Goal: Task Accomplishment & Management: Use online tool/utility

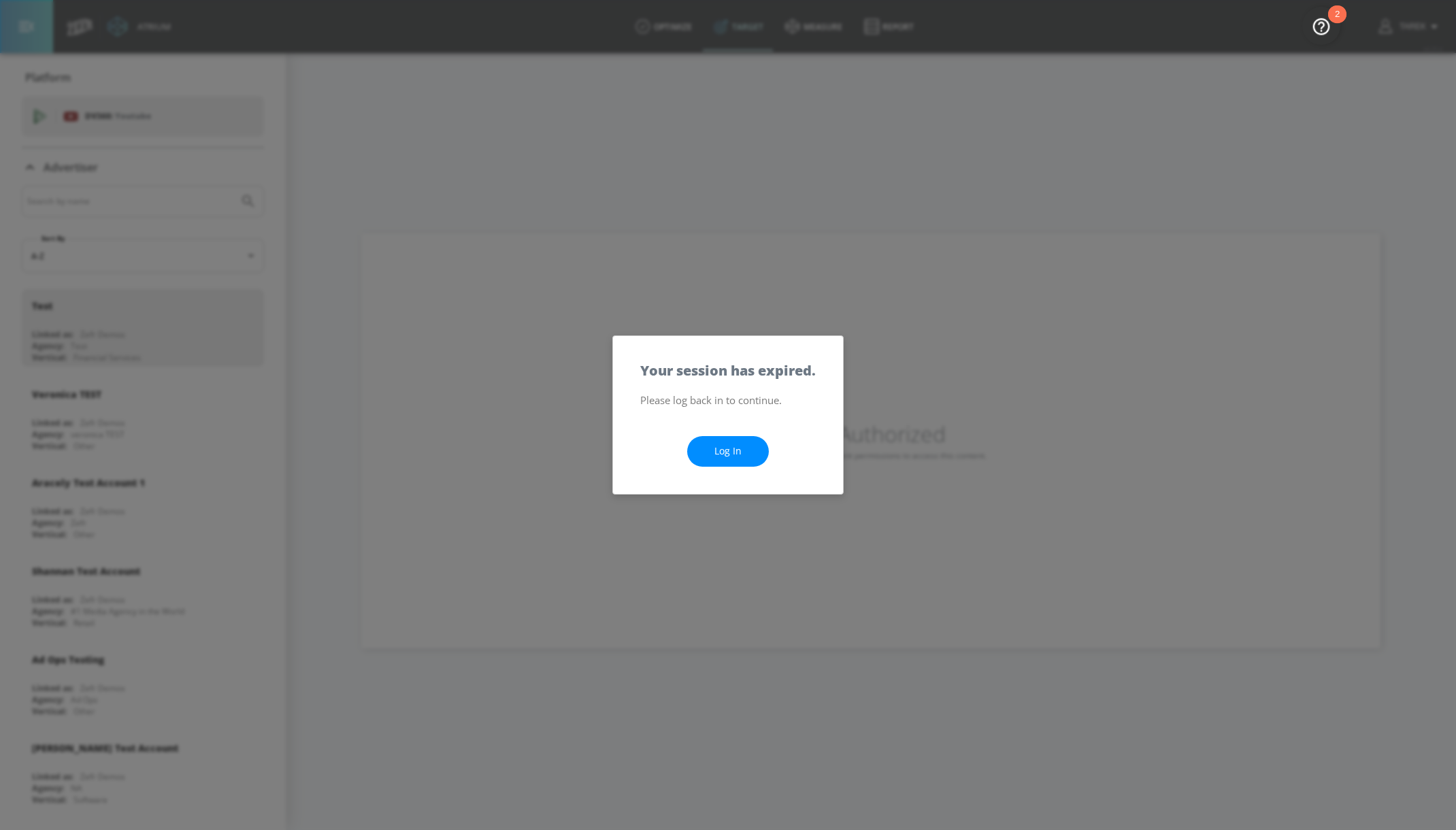
scroll to position [6371, 0]
click at [726, 445] on link "Log In" at bounding box center [728, 451] width 82 height 30
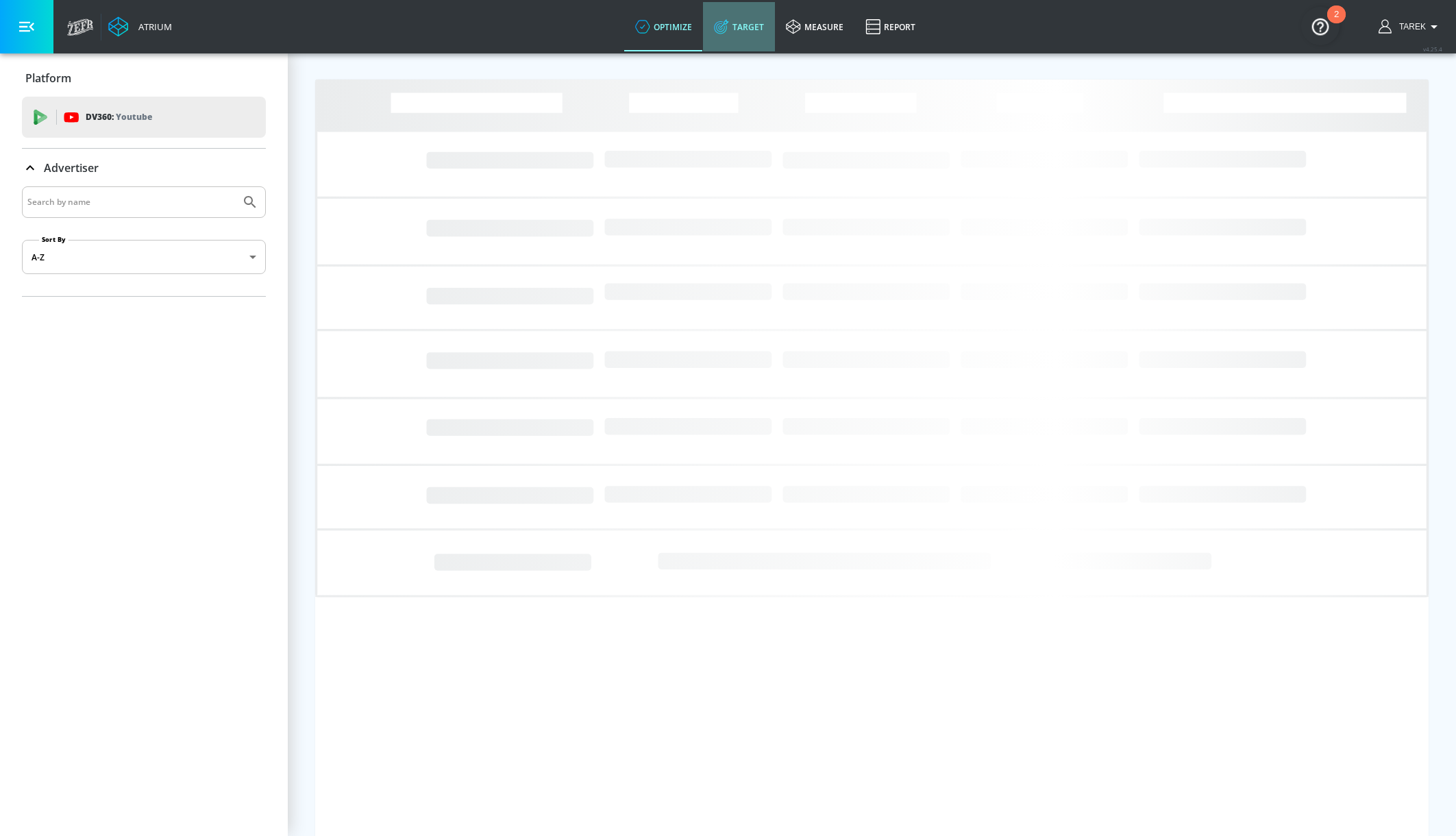
click at [752, 25] on link "Target" at bounding box center [738, 26] width 72 height 50
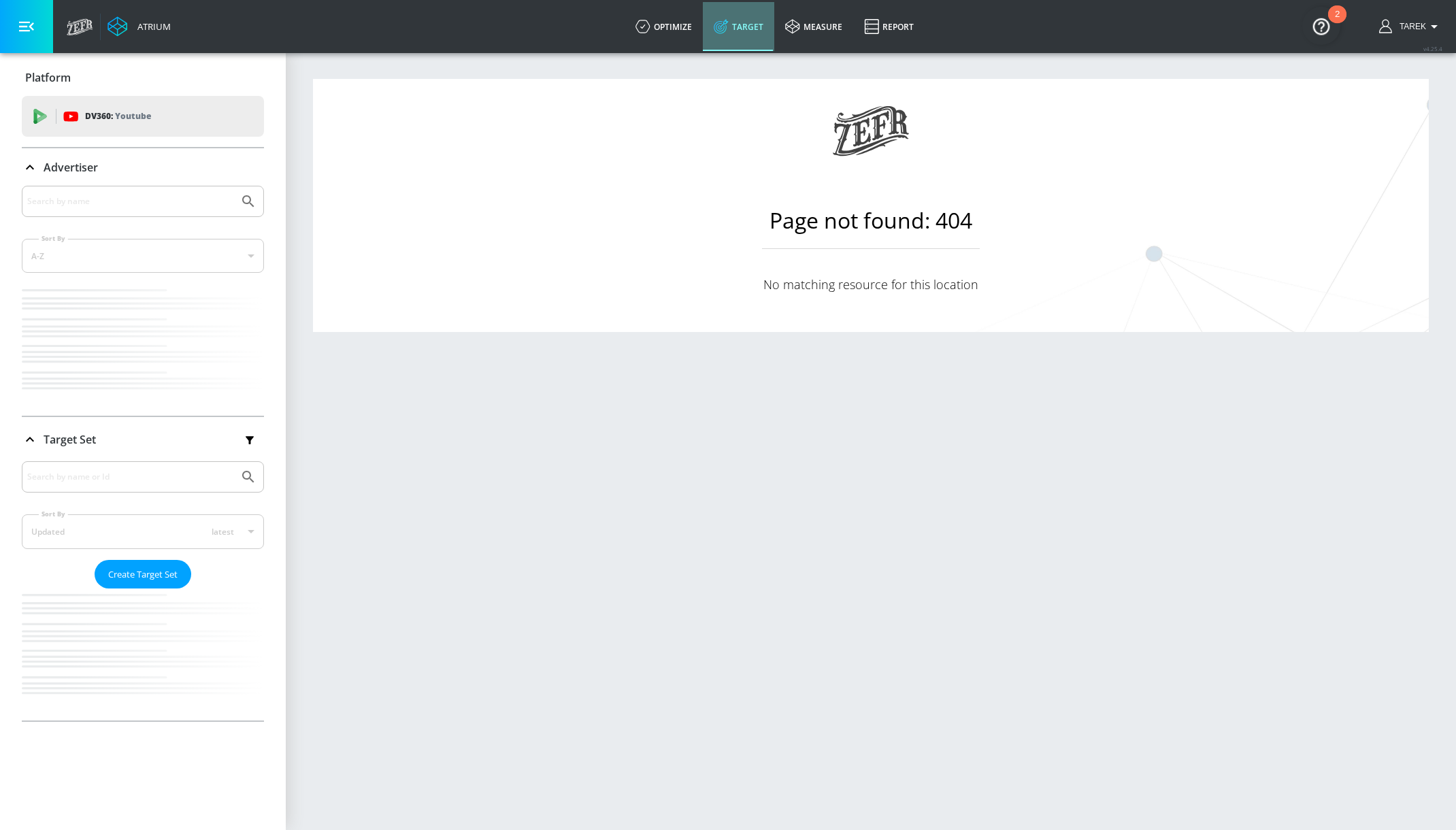
click at [731, 22] on link "Target" at bounding box center [738, 26] width 72 height 49
click at [646, 30] on icon at bounding box center [643, 26] width 15 height 15
click at [744, 23] on link "Target" at bounding box center [738, 26] width 72 height 49
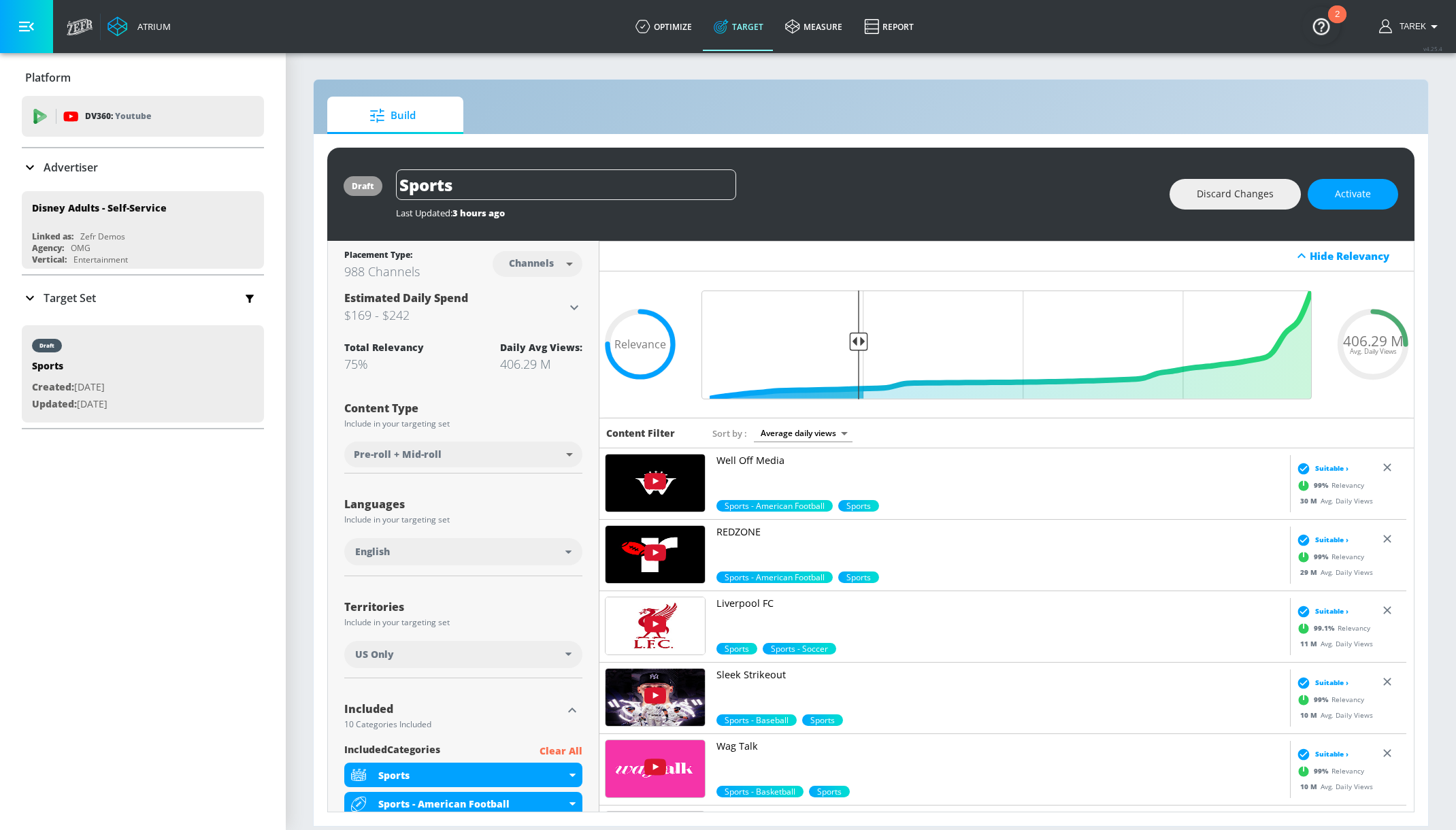
click at [556, 268] on body "Atrium optimize Target measure Report optimize Target measure Report v 4.25.4 T…" at bounding box center [728, 415] width 1456 height 830
click at [470, 256] on div at bounding box center [728, 415] width 1456 height 830
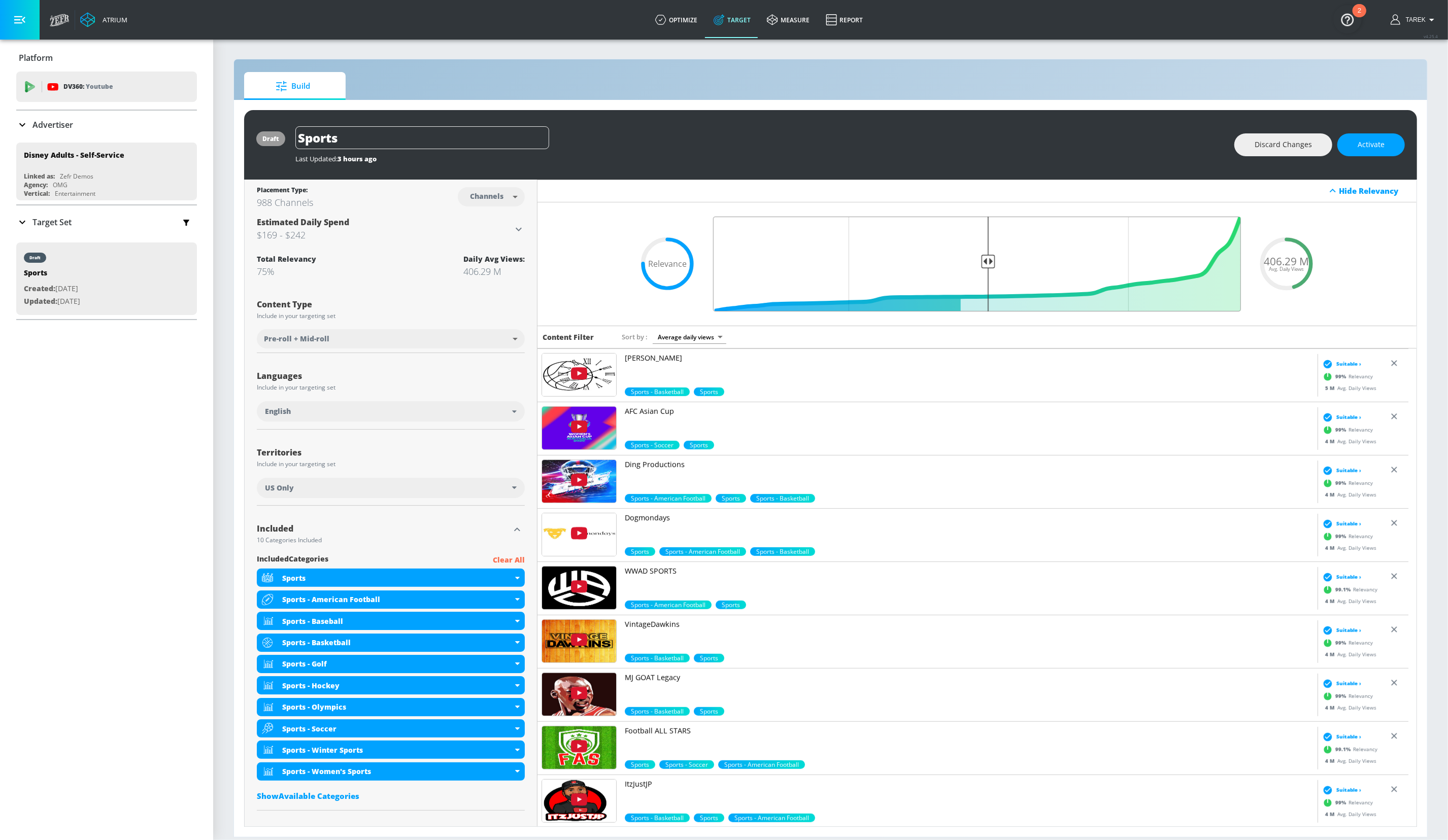
drag, startPoint x: 843, startPoint y: 262, endPoint x: 981, endPoint y: 255, distance: 138.2
click at [981, 255] on input "Final Threshold" at bounding box center [977, 263] width 538 height 95
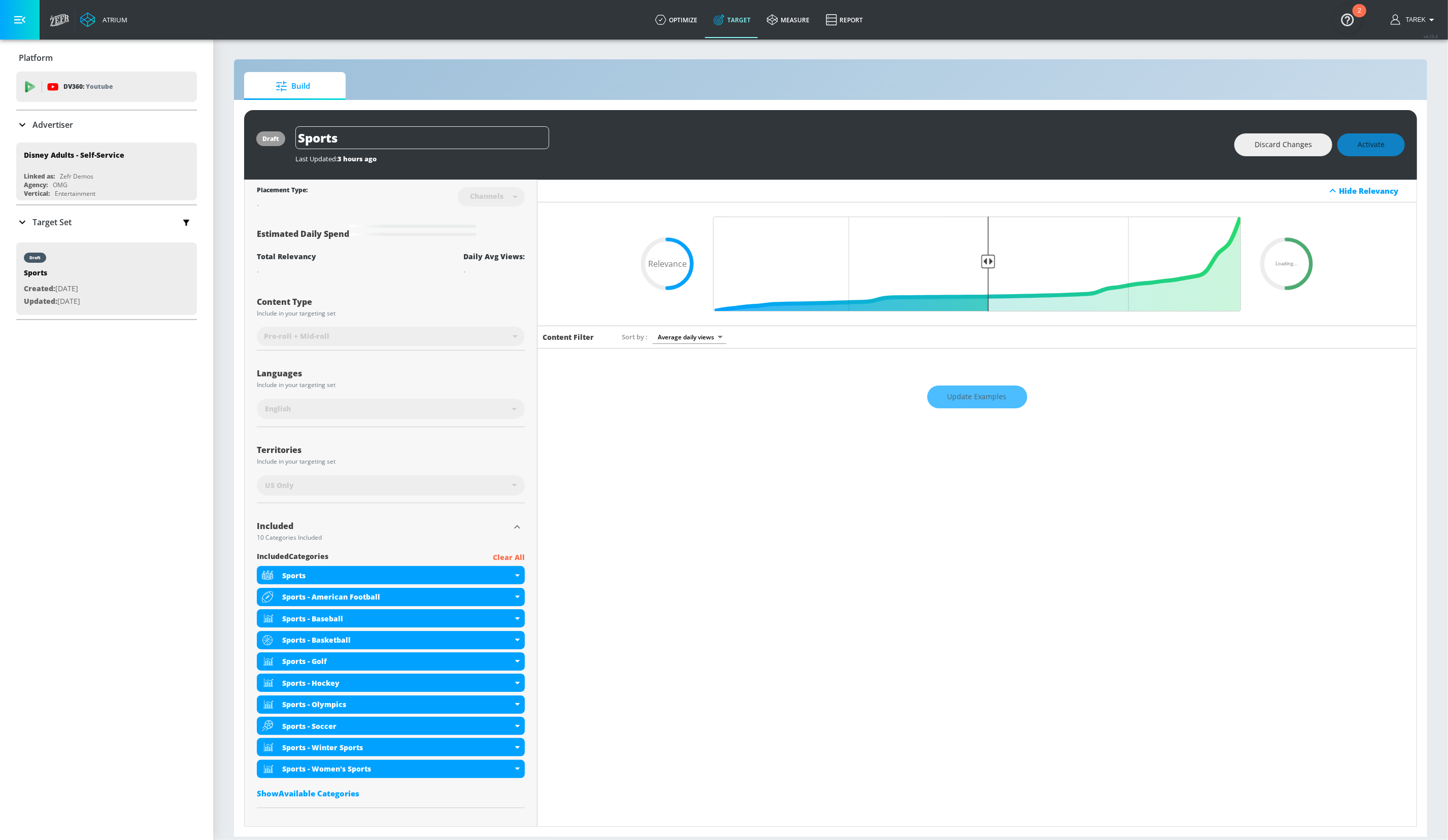
click at [961, 401] on div "Update Examples" at bounding box center [977, 397] width 879 height 35
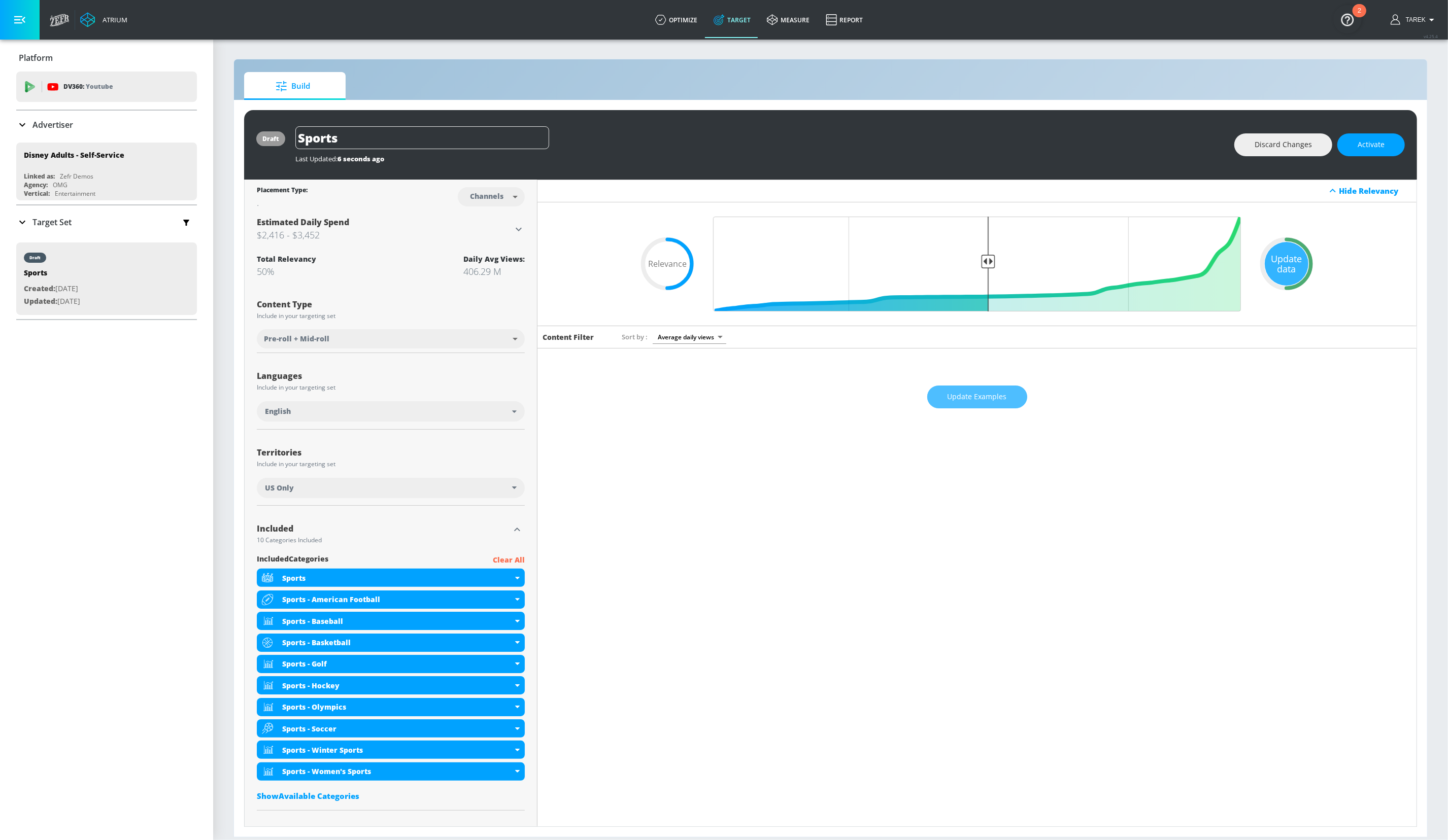
click at [968, 397] on span "Update Examples" at bounding box center [978, 397] width 59 height 13
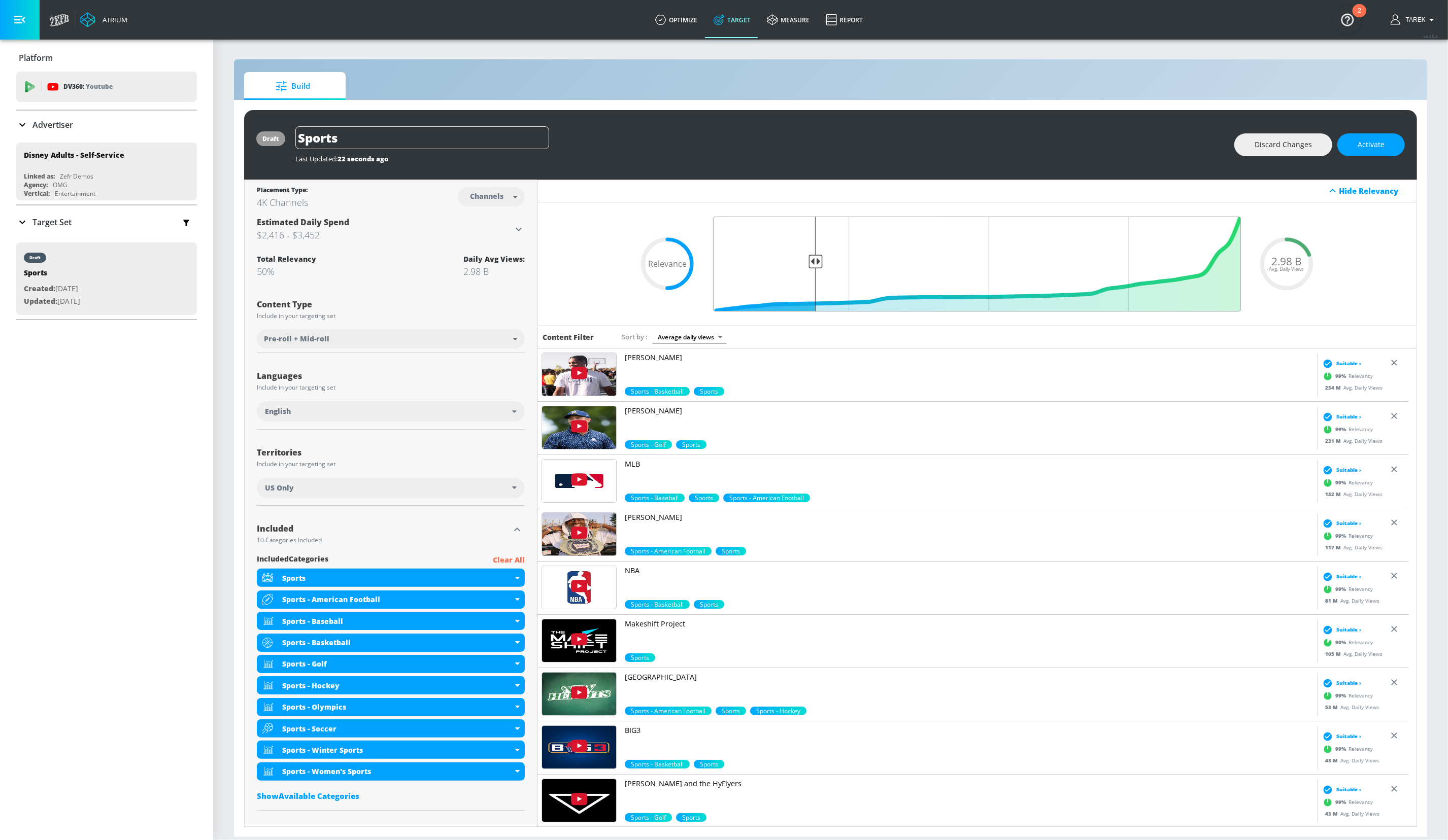
drag, startPoint x: 982, startPoint y: 263, endPoint x: 809, endPoint y: 256, distance: 173.1
click at [809, 256] on input "Final Threshold" at bounding box center [977, 263] width 538 height 95
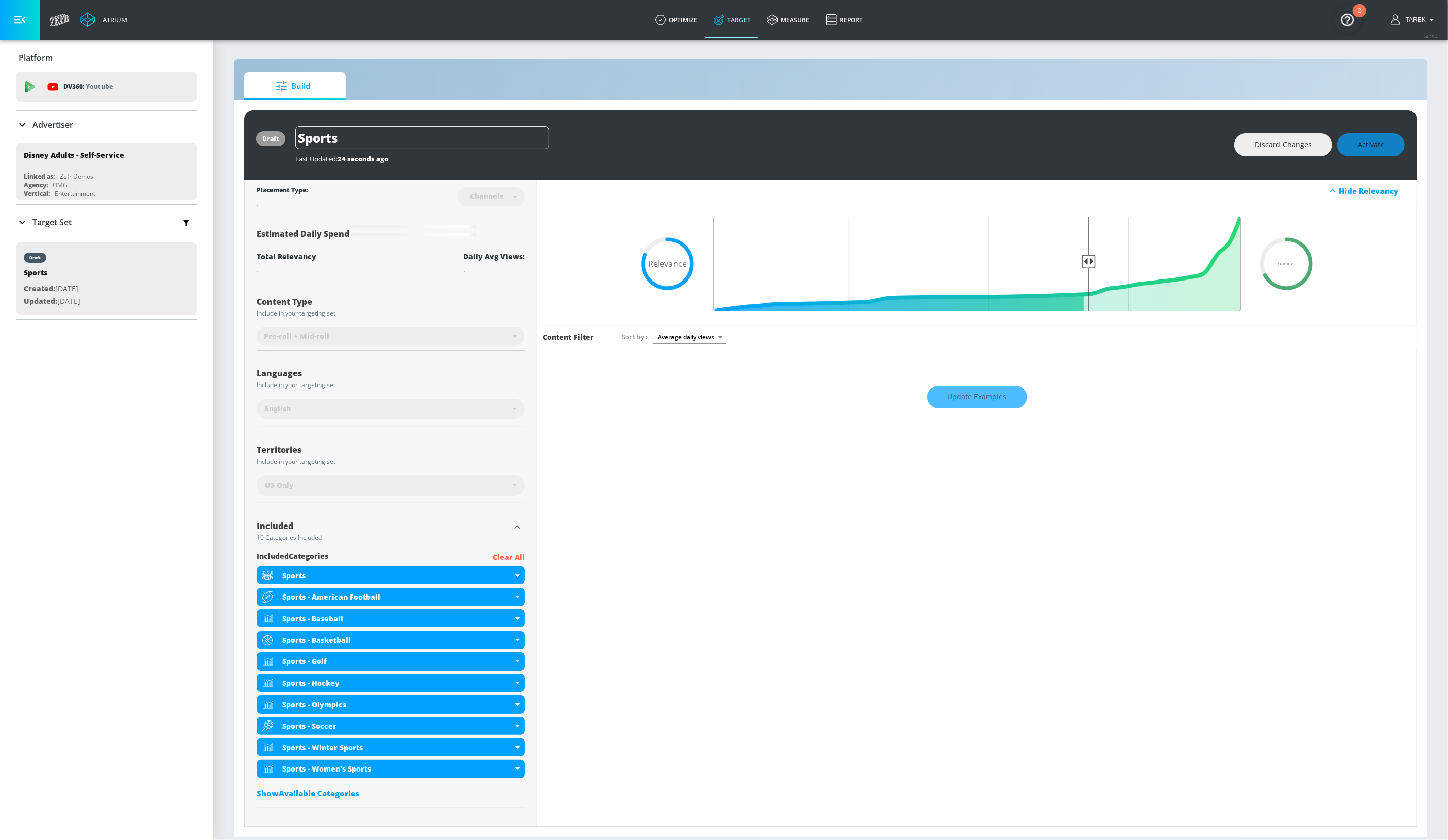
drag, startPoint x: 811, startPoint y: 258, endPoint x: 1081, endPoint y: 262, distance: 270.0
click at [1081, 262] on input "Final Threshold" at bounding box center [977, 263] width 538 height 95
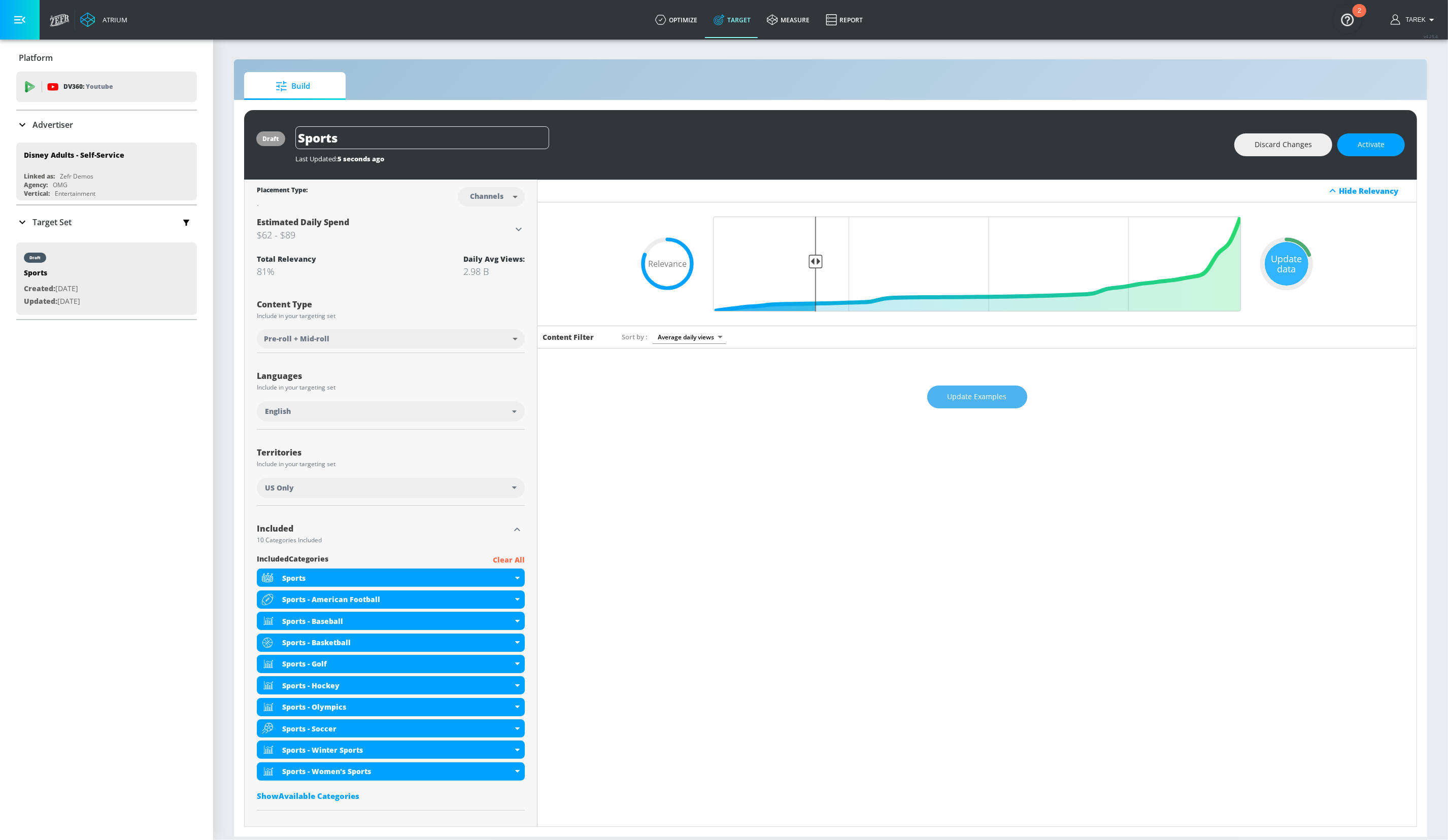
click at [961, 396] on span "Update Examples" at bounding box center [978, 397] width 59 height 13
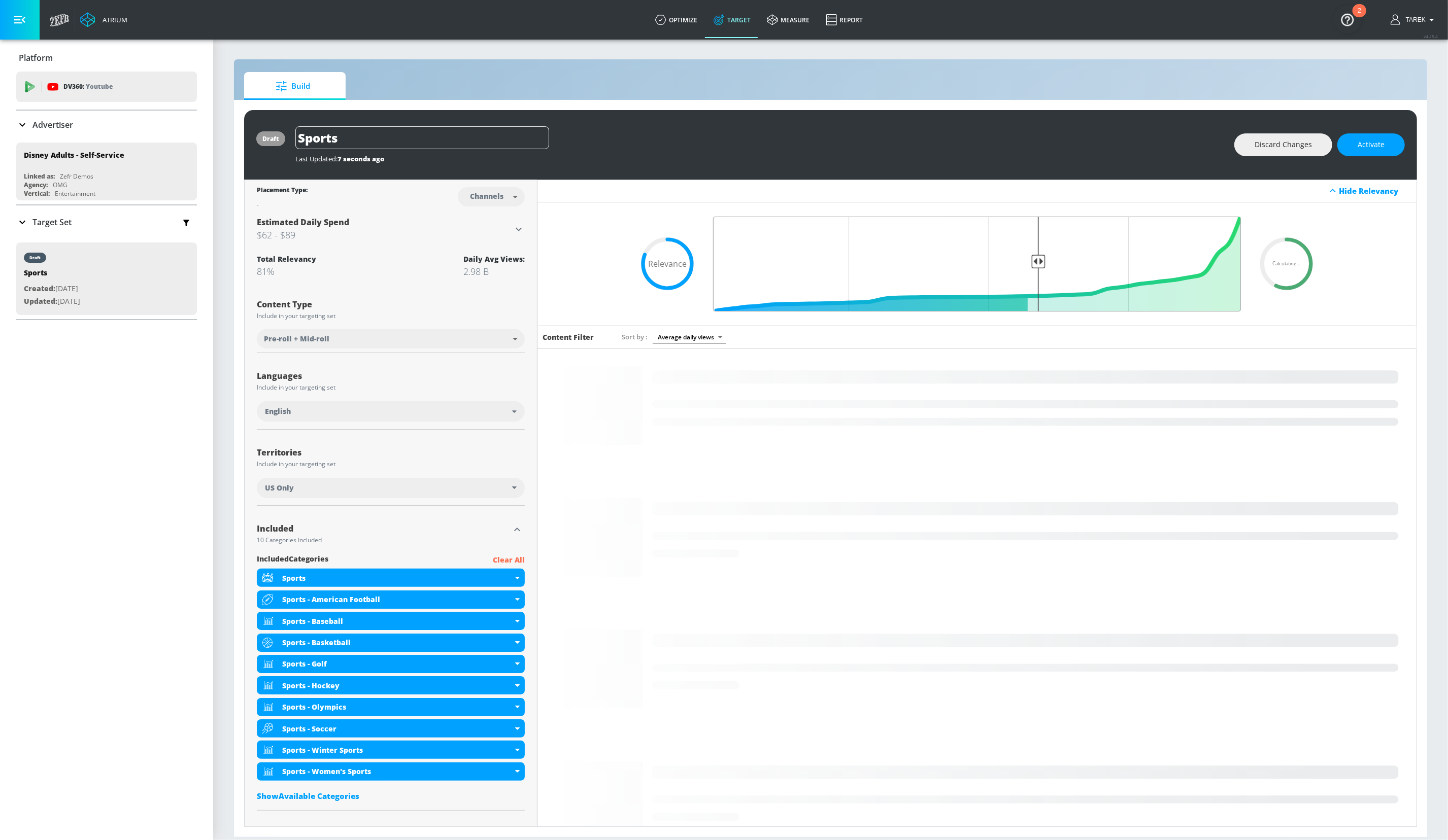
drag, startPoint x: 809, startPoint y: 261, endPoint x: 1035, endPoint y: 269, distance: 226.1
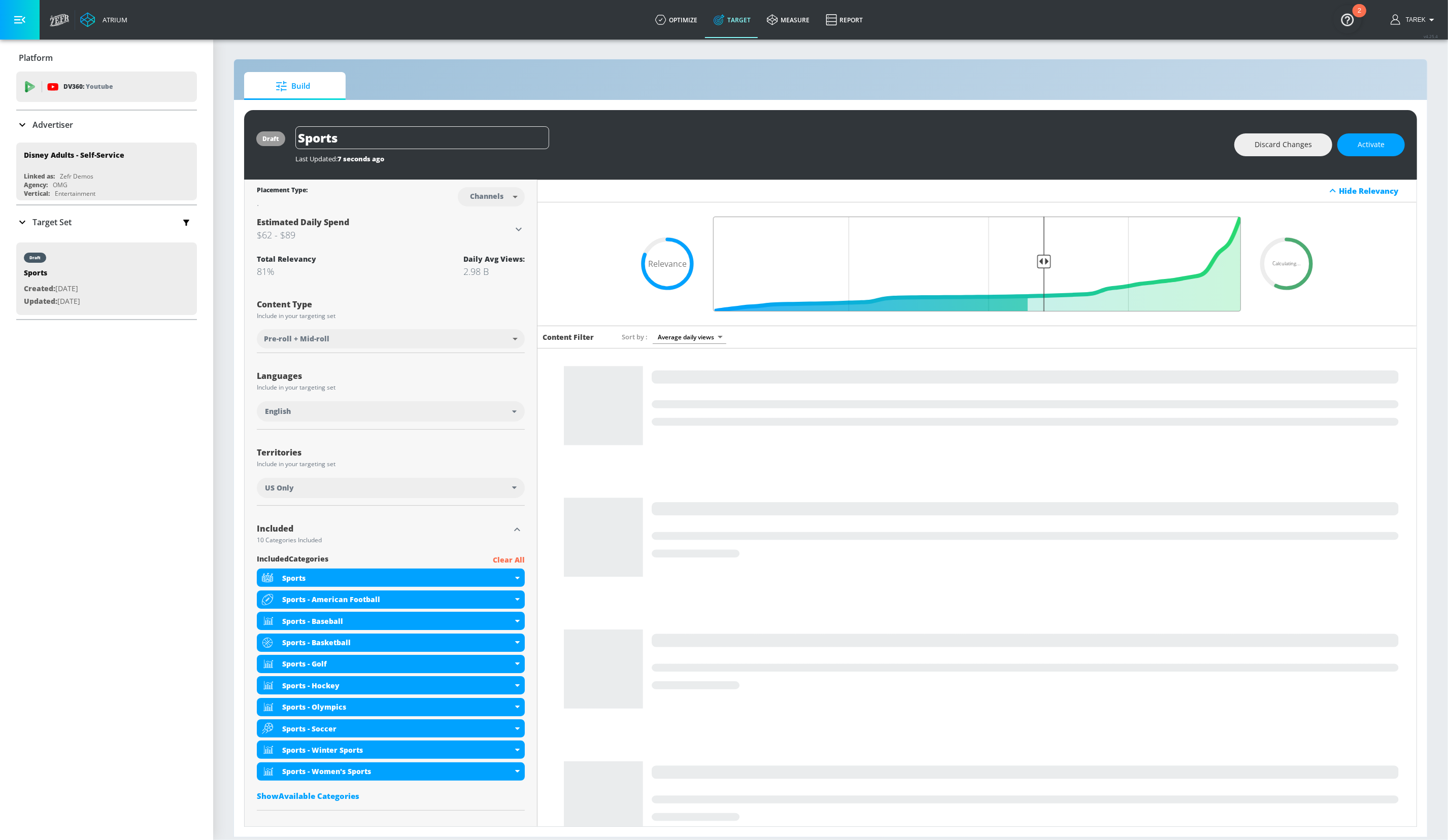
click at [1035, 269] on input "Final Threshold" at bounding box center [977, 263] width 538 height 95
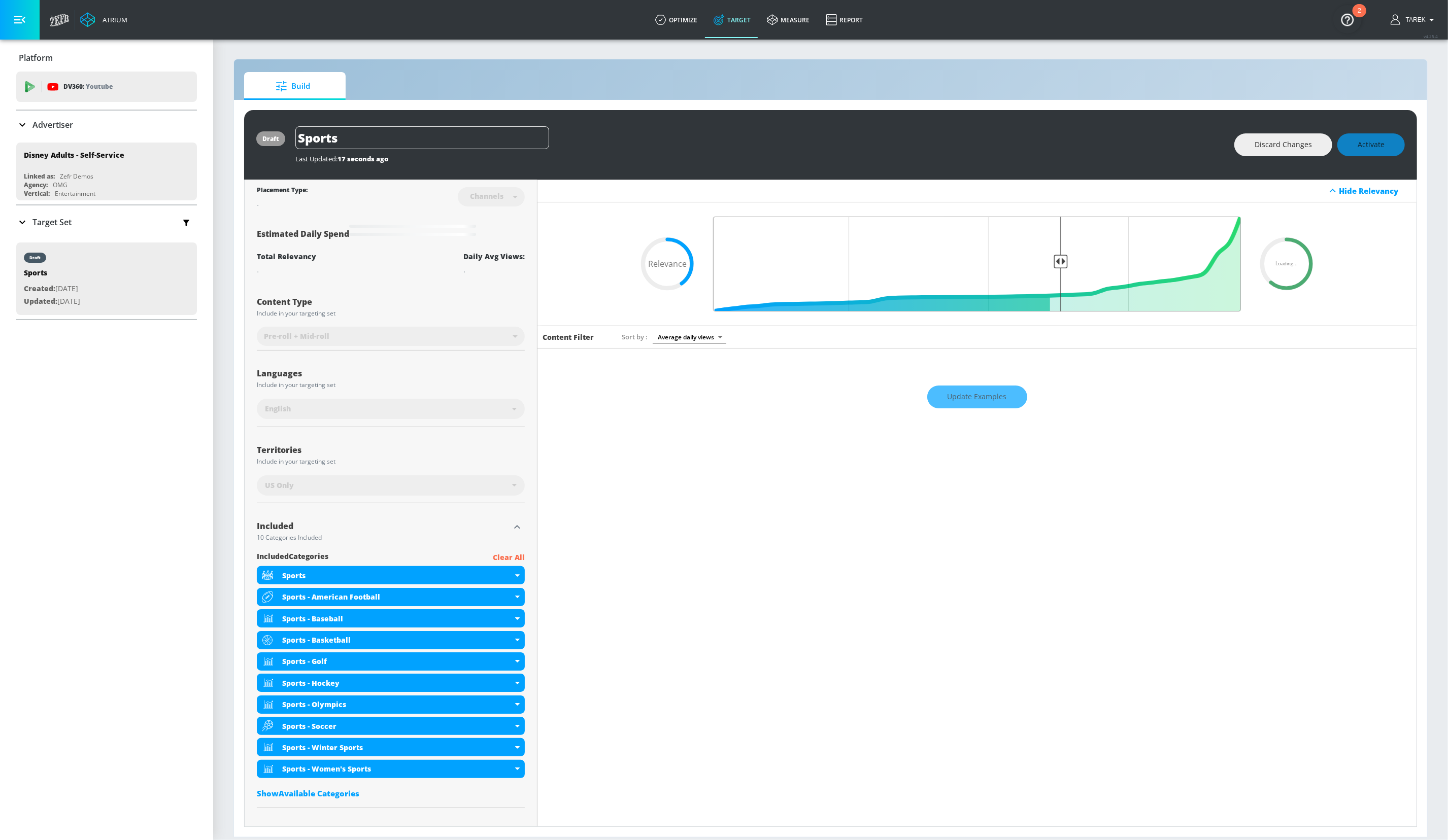
drag, startPoint x: 1039, startPoint y: 261, endPoint x: 1052, endPoint y: 262, distance: 13.0
click at [1052, 262] on input "Final Threshold" at bounding box center [977, 263] width 538 height 95
click at [965, 398] on div "Update Examples" at bounding box center [977, 397] width 879 height 35
type input "0.4"
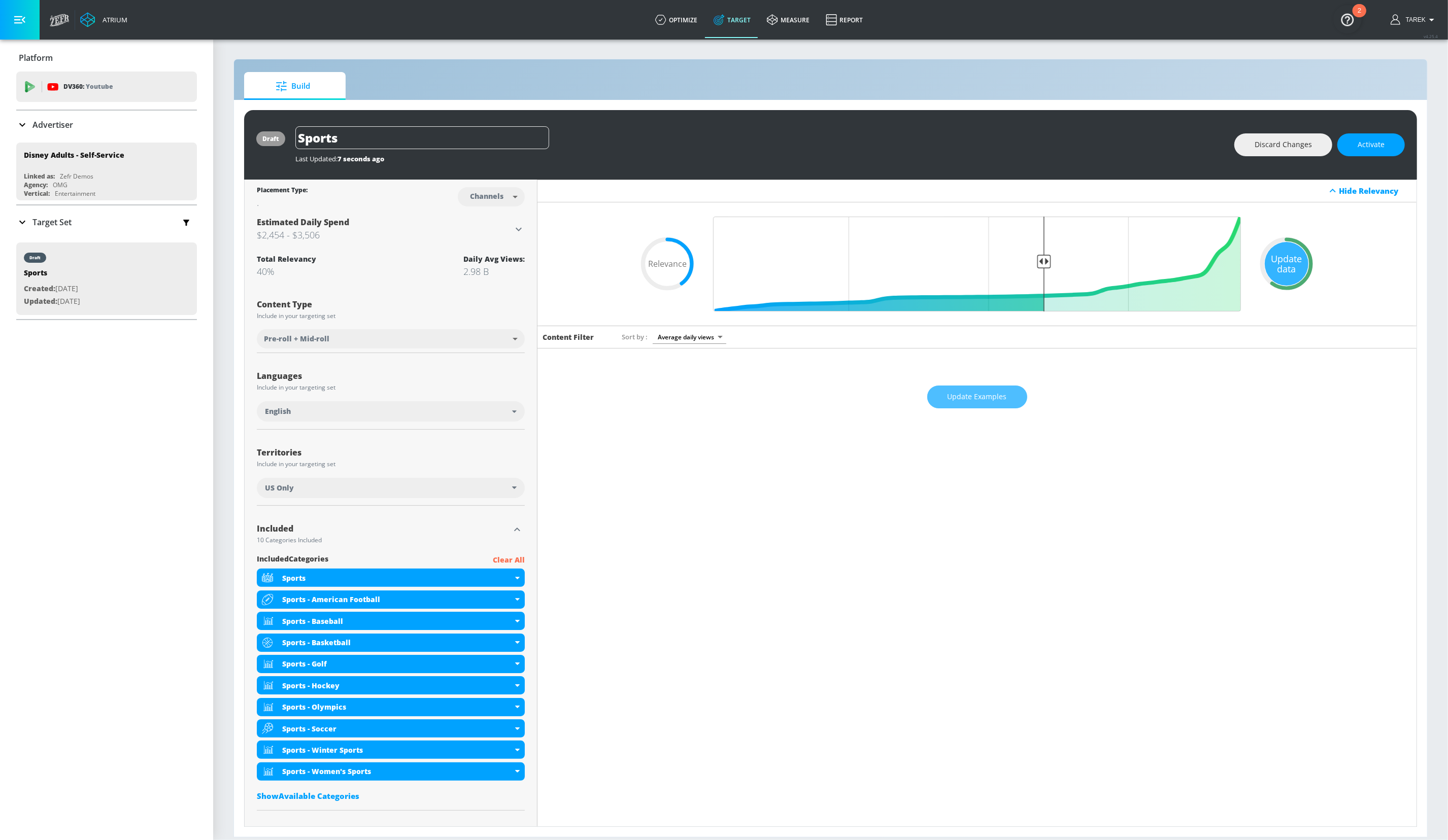
click at [965, 399] on span "Update Examples" at bounding box center [978, 397] width 59 height 13
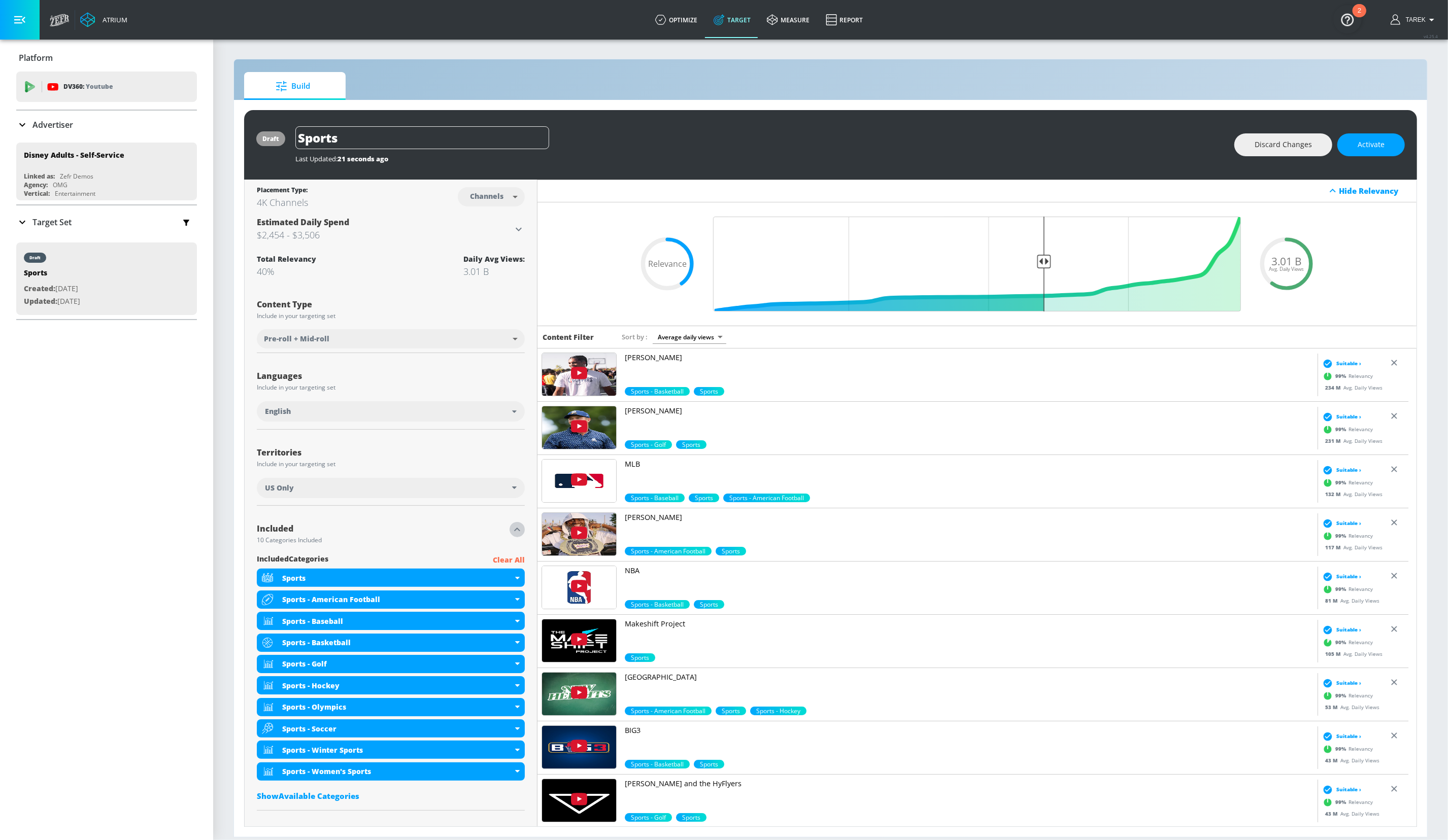
click at [515, 532] on icon "button" at bounding box center [517, 530] width 12 height 12
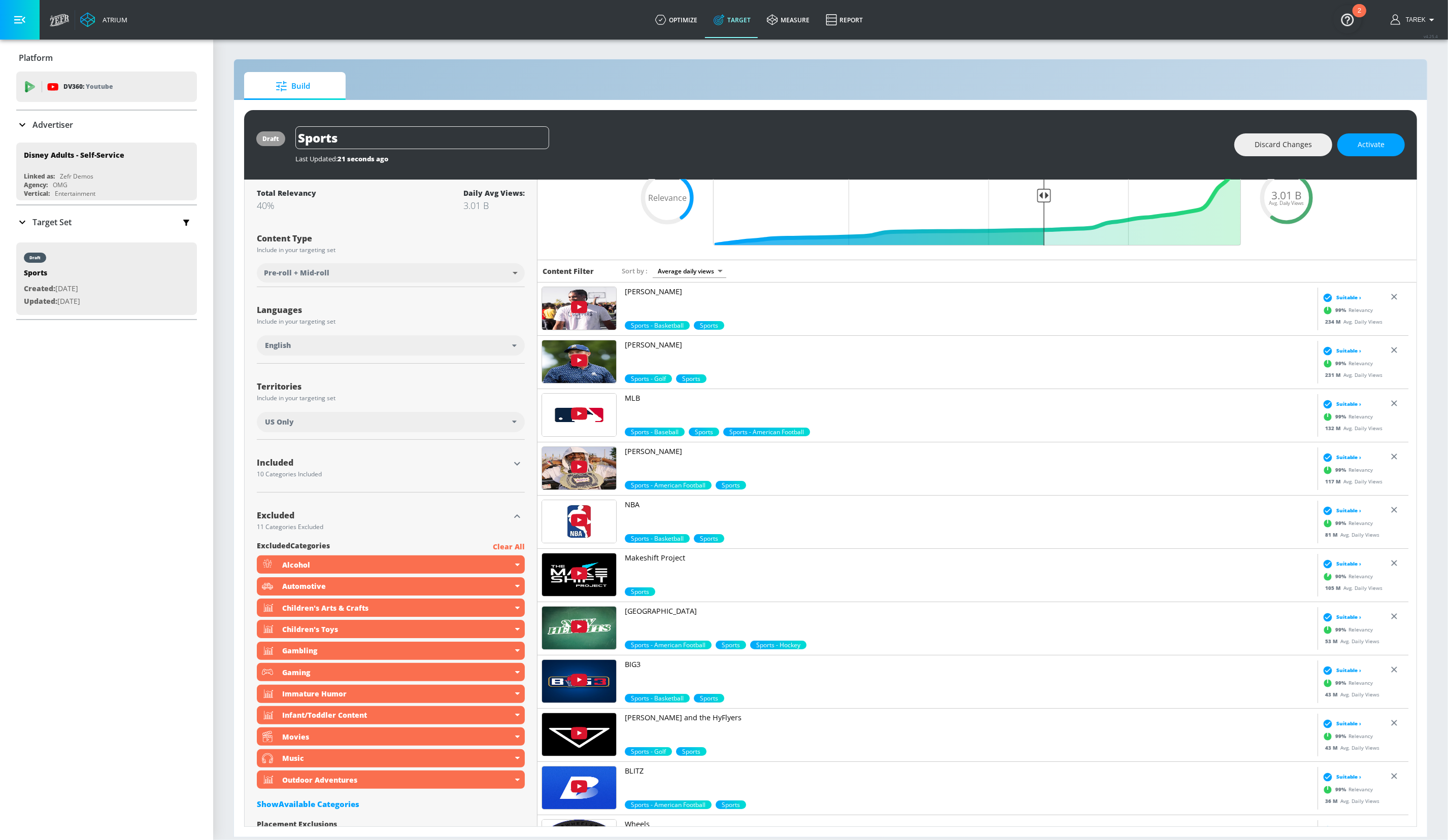
scroll to position [108, 0]
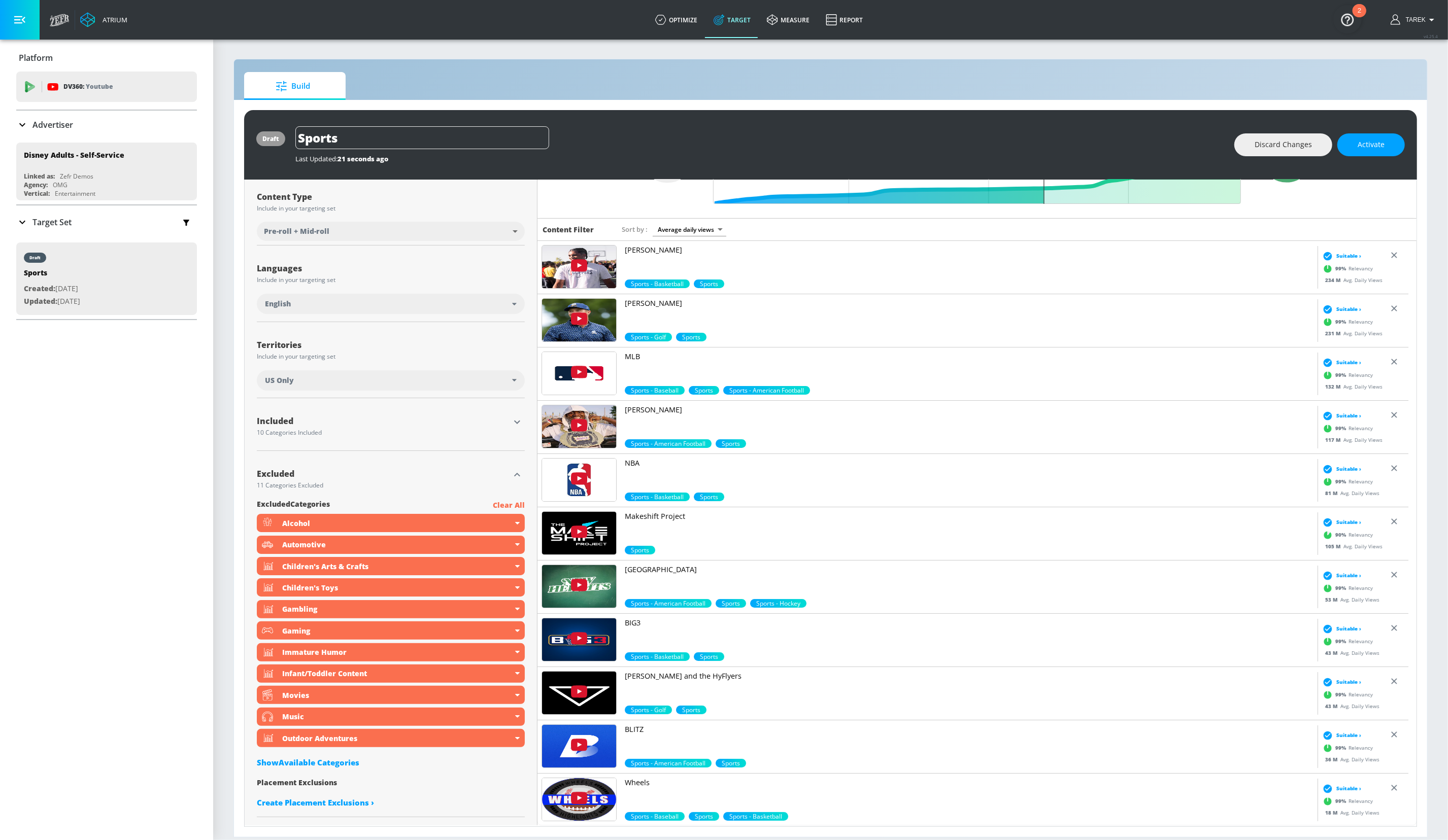
click at [514, 421] on icon "button" at bounding box center [517, 422] width 12 height 12
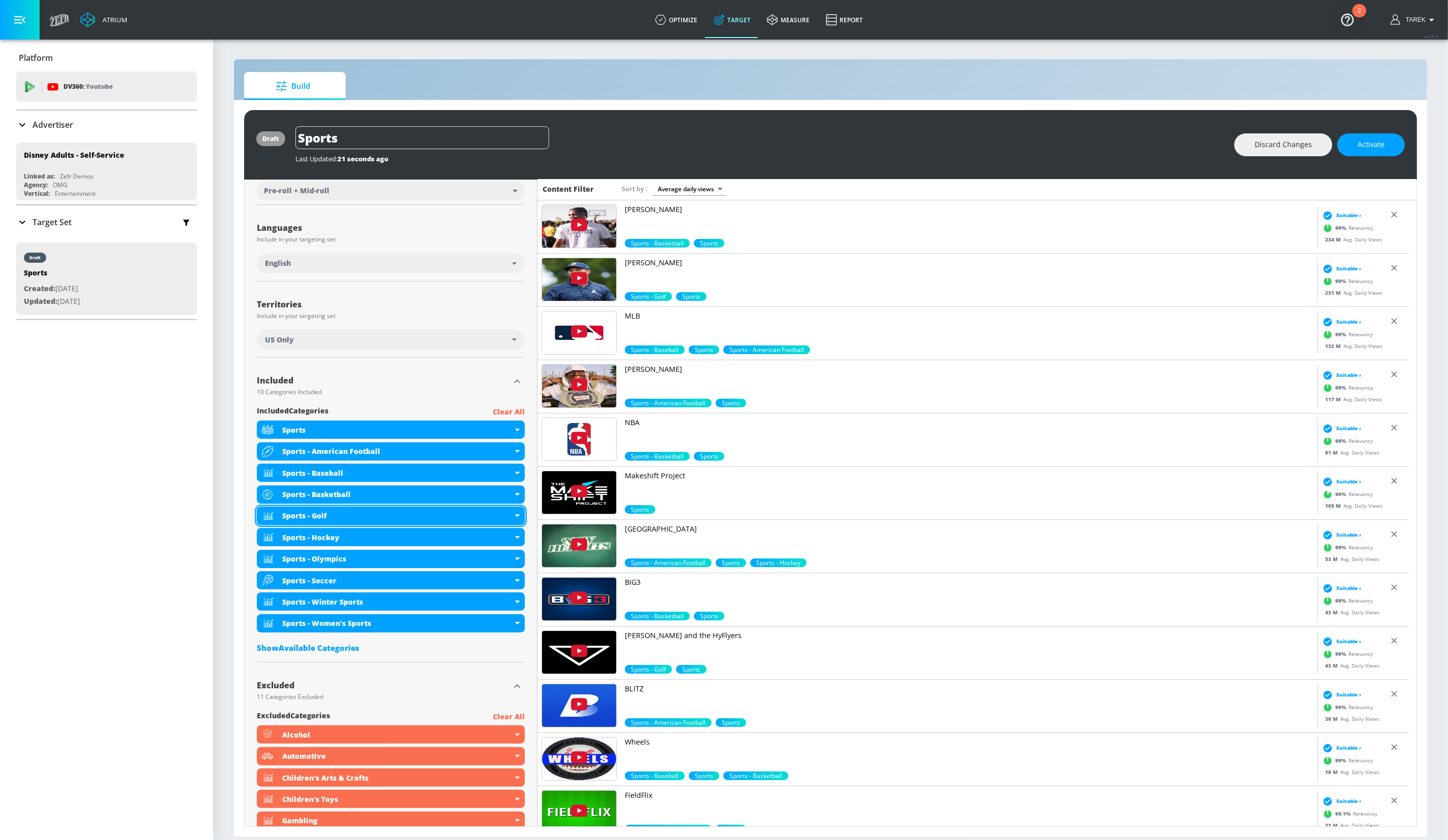
scroll to position [149, 0]
click at [299, 618] on div "Show Available Categories" at bounding box center [391, 647] width 268 height 10
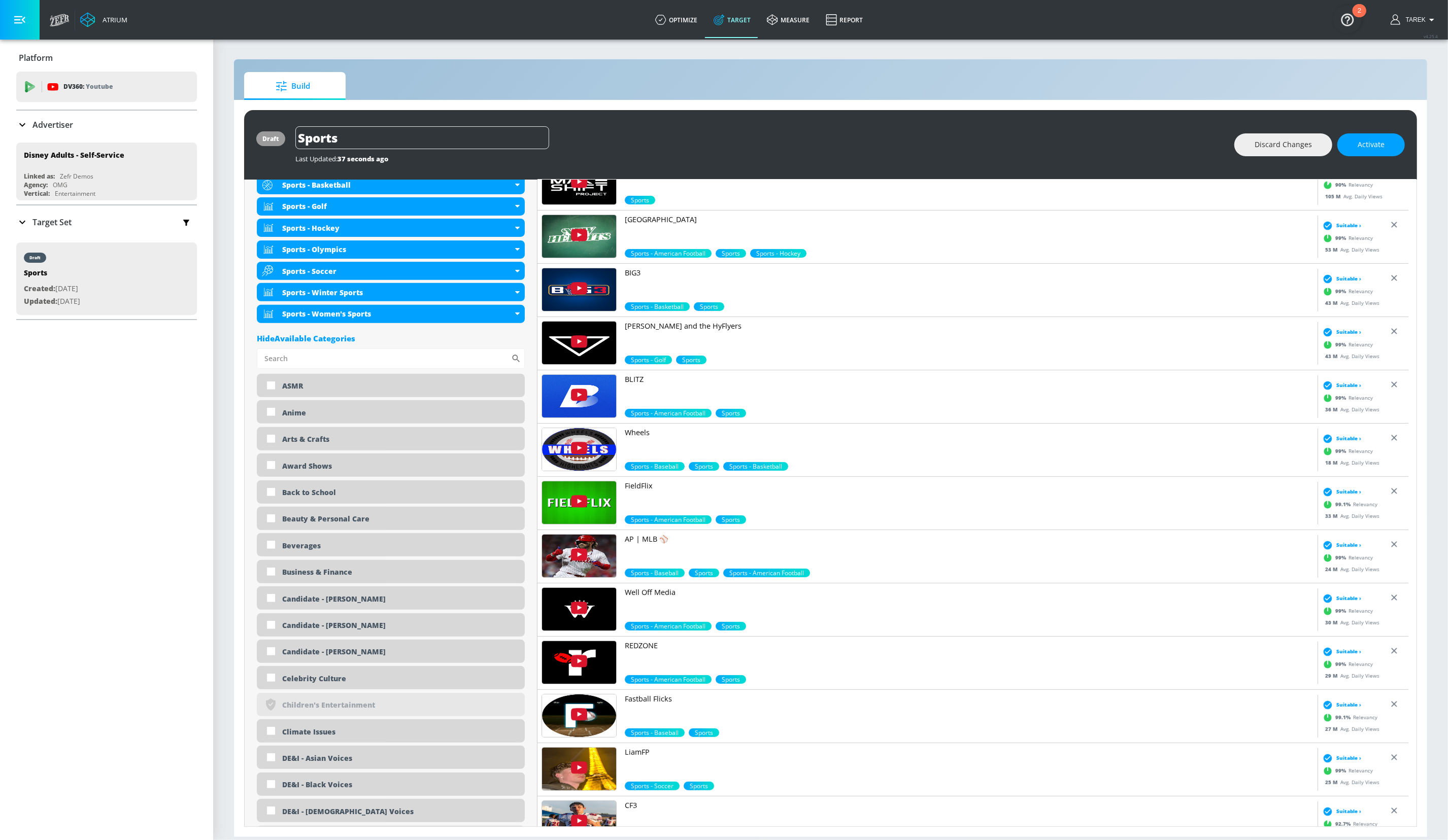
scroll to position [0, 0]
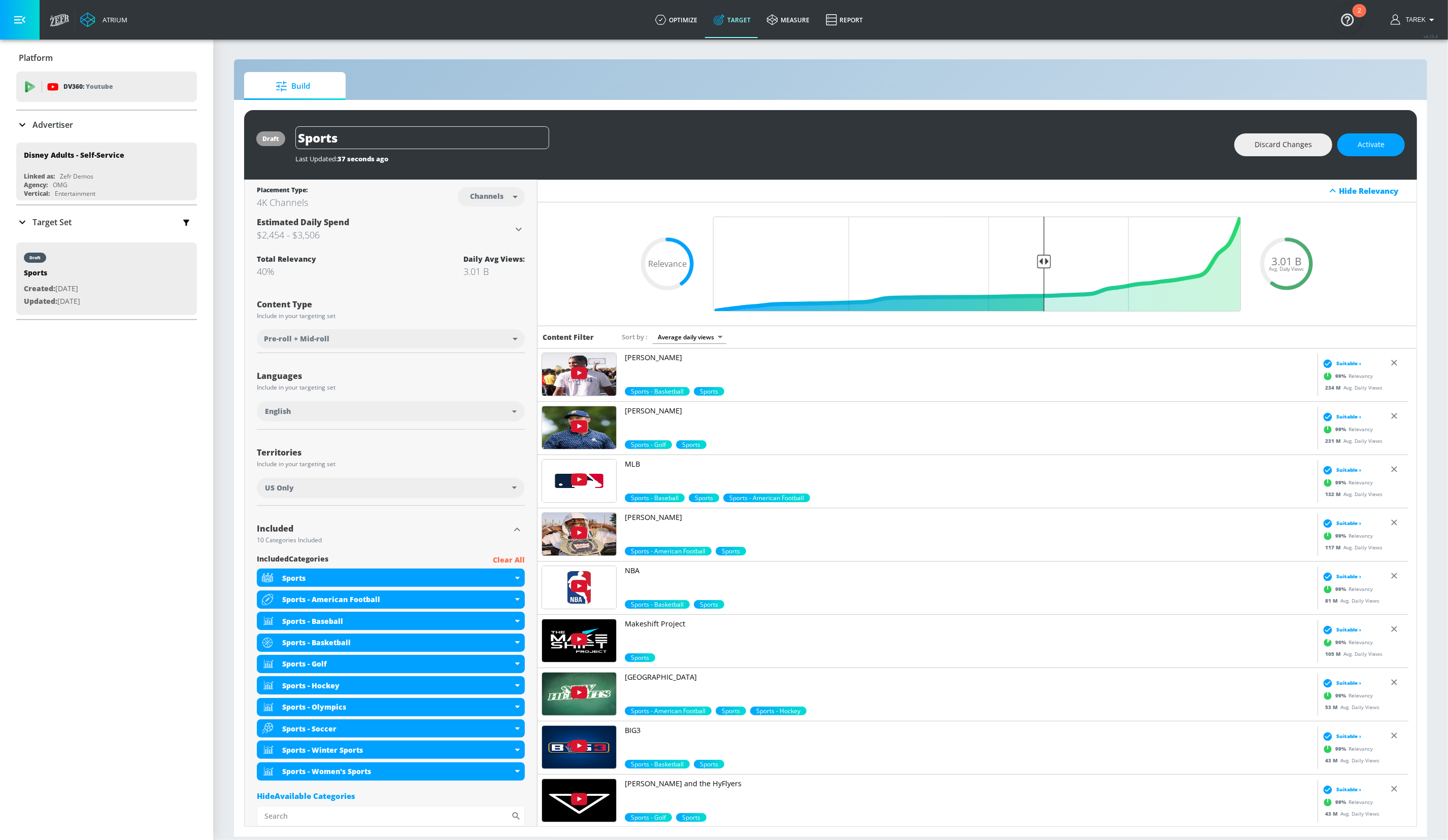
click at [487, 193] on body "Atrium optimize Target measure Report optimize Target measure Report v 4.25.4 T…" at bounding box center [724, 420] width 1448 height 840
click at [403, 195] on div at bounding box center [724, 420] width 1448 height 840
